Goal: Use online tool/utility: Use online tool/utility

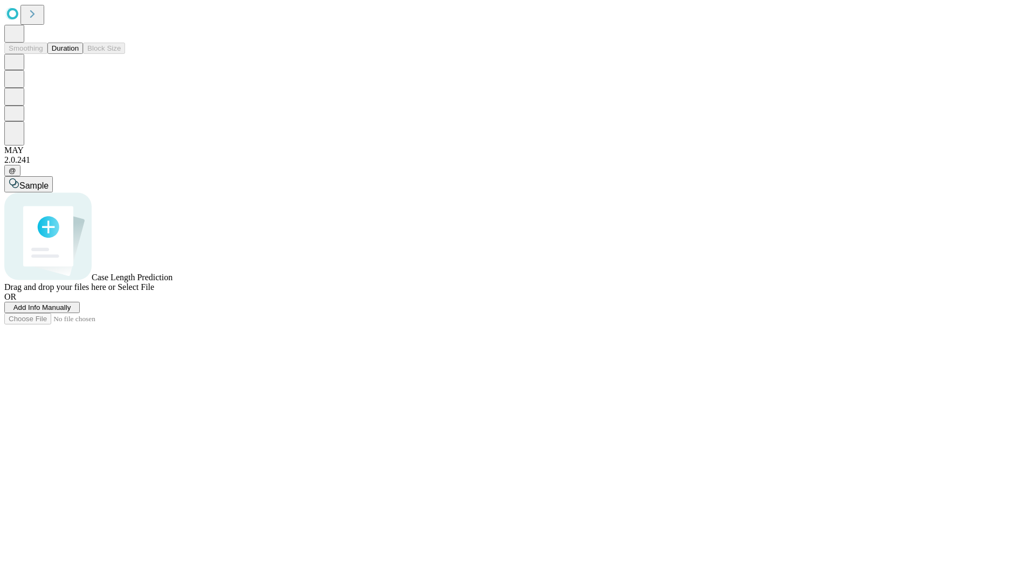
click at [79, 54] on button "Duration" at bounding box center [65, 48] width 36 height 11
click at [154, 292] on span "Select File" at bounding box center [135, 286] width 37 height 9
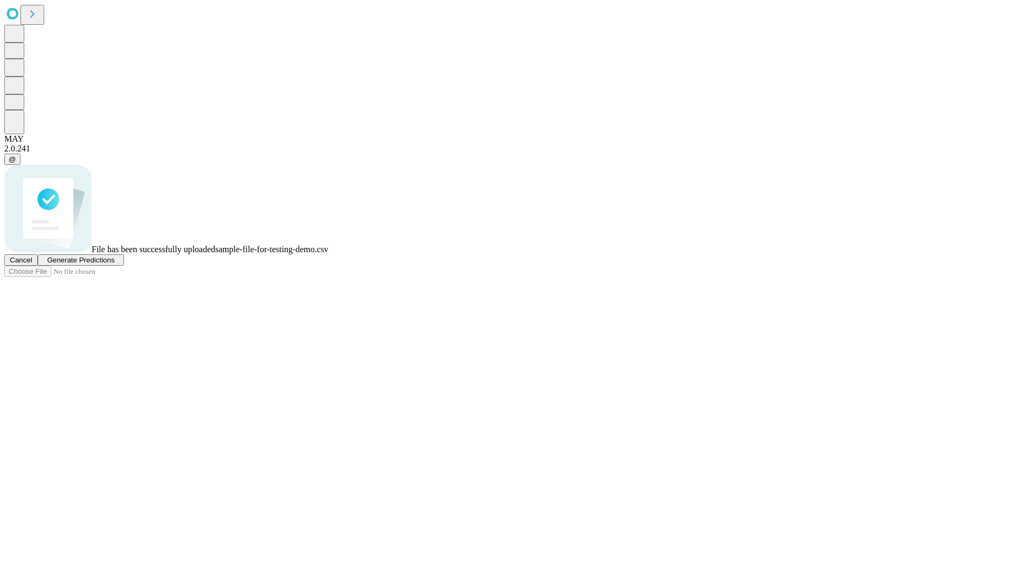
click at [114, 264] on span "Generate Predictions" at bounding box center [80, 260] width 67 height 8
